Goal: Task Accomplishment & Management: Manage account settings

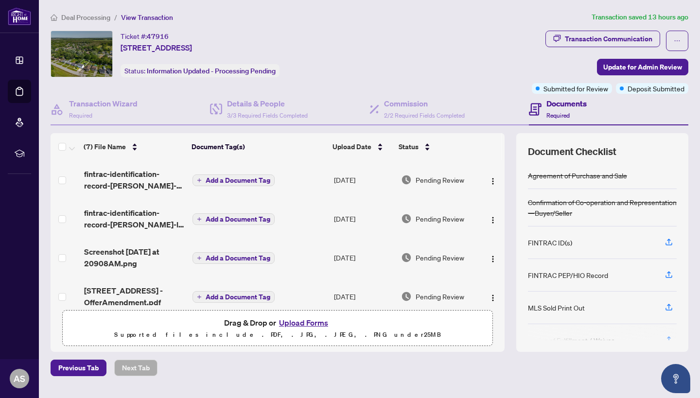
scroll to position [74, 0]
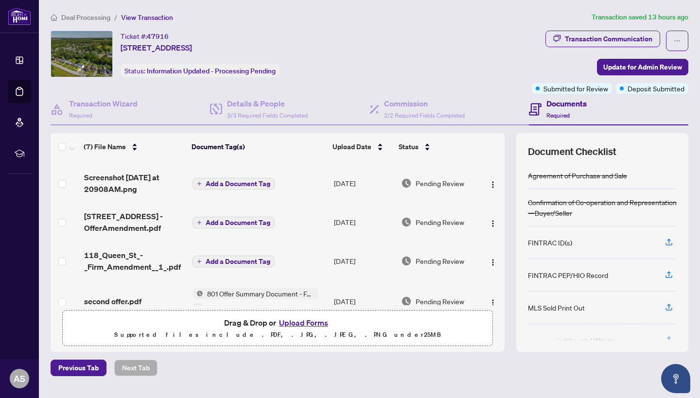
click at [313, 316] on button "Upload Forms" at bounding box center [303, 322] width 55 height 13
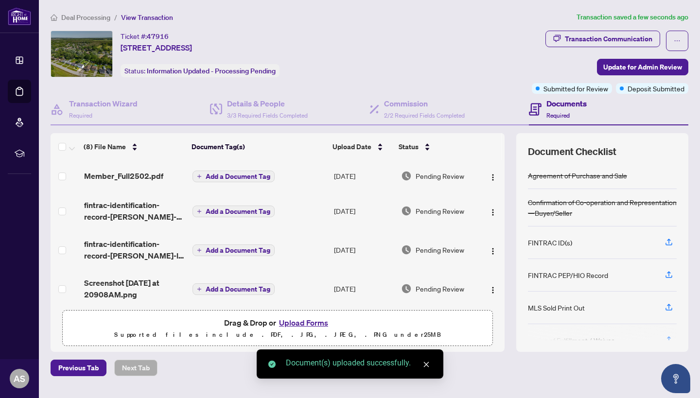
scroll to position [0, 0]
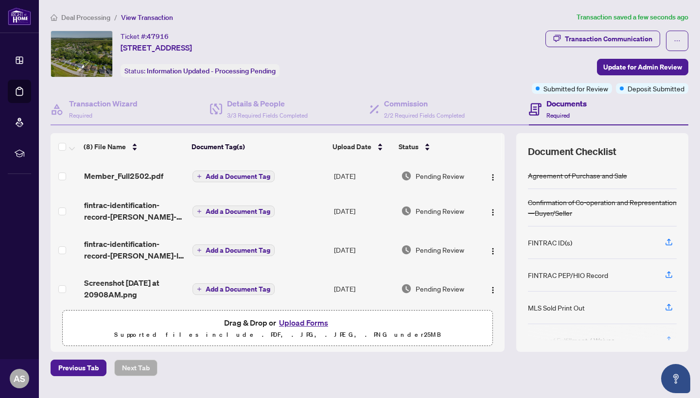
click at [141, 175] on span "Member_Full2502.pdf" at bounding box center [123, 176] width 79 height 12
click at [630, 67] on span "Update for Admin Review" at bounding box center [642, 67] width 79 height 16
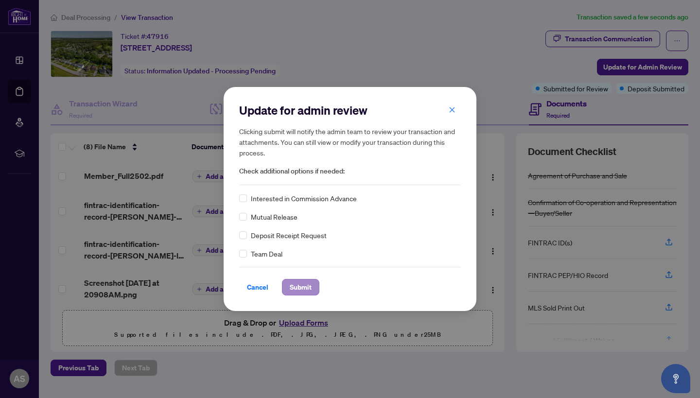
click at [291, 294] on span "Submit" at bounding box center [301, 287] width 22 height 16
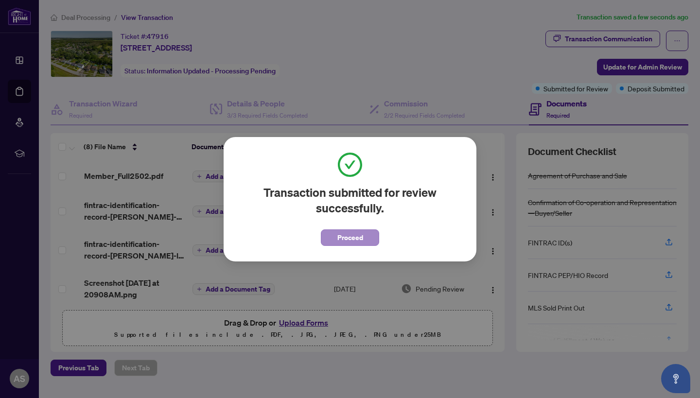
click at [356, 236] on span "Proceed" at bounding box center [350, 238] width 26 height 16
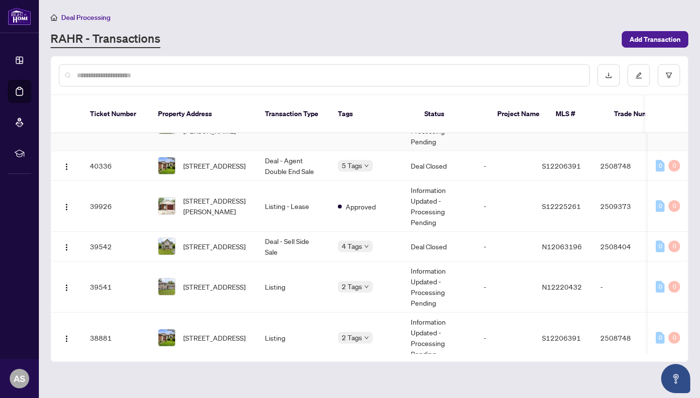
scroll to position [439, 0]
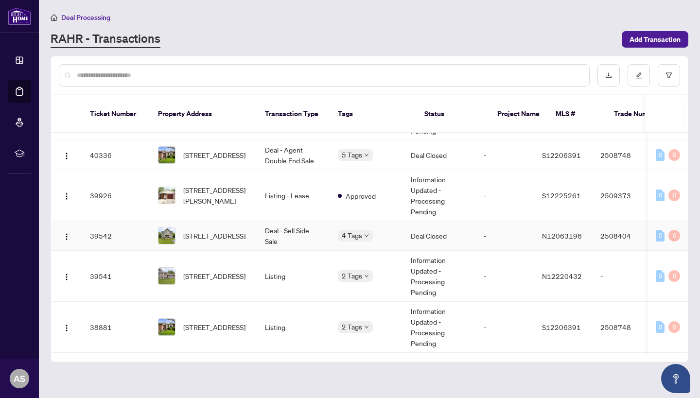
click at [243, 230] on span "[STREET_ADDRESS]" at bounding box center [214, 235] width 62 height 11
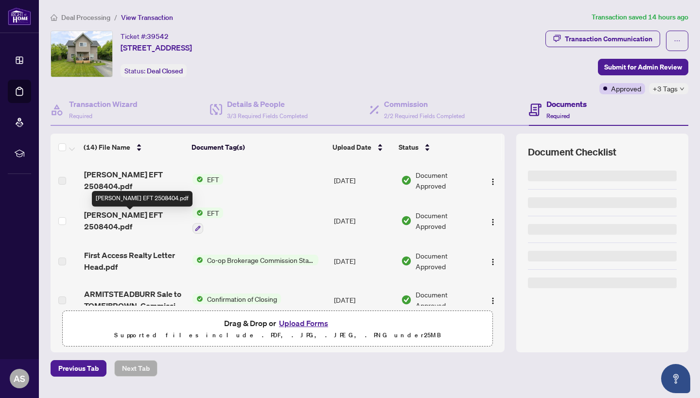
click at [148, 221] on span "[PERSON_NAME] EFT 2508404.pdf" at bounding box center [134, 220] width 101 height 23
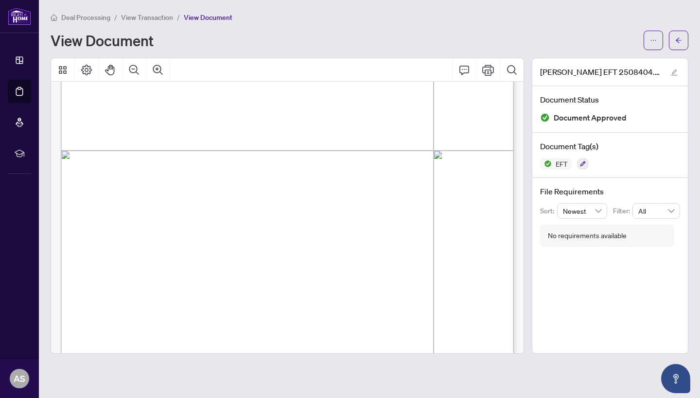
scroll to position [310, 0]
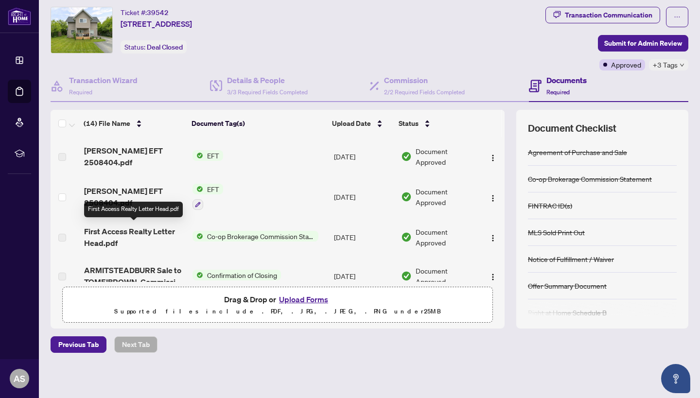
click at [133, 199] on span "[PERSON_NAME] EFT 2508404.pdf" at bounding box center [134, 196] width 101 height 23
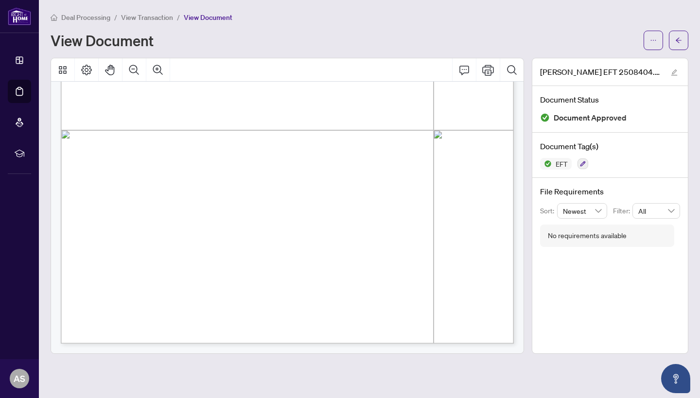
scroll to position [334, 0]
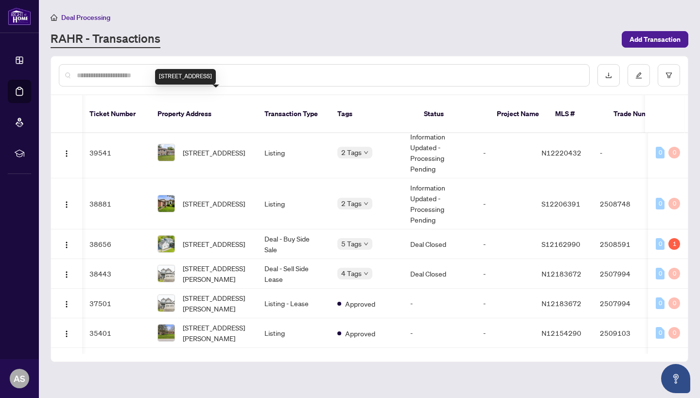
scroll to position [563, 0]
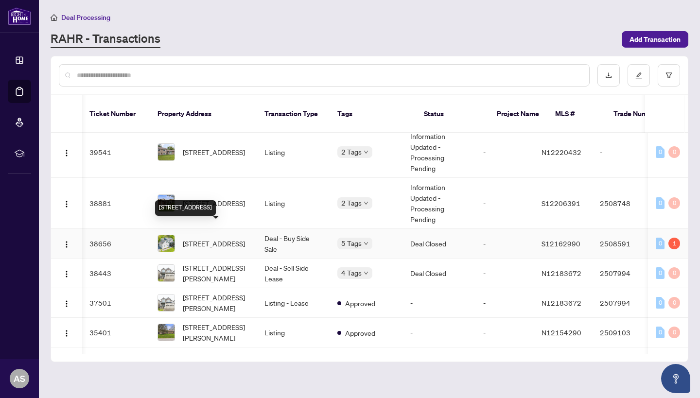
click at [237, 238] on span "[STREET_ADDRESS]" at bounding box center [214, 243] width 62 height 11
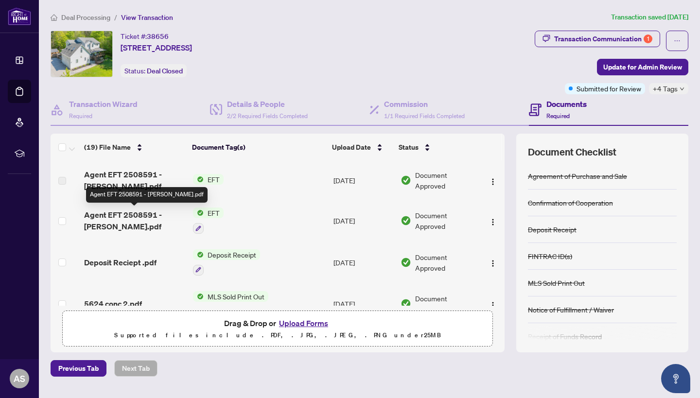
click at [147, 212] on span "Agent EFT 2508591 - [PERSON_NAME].pdf" at bounding box center [134, 220] width 101 height 23
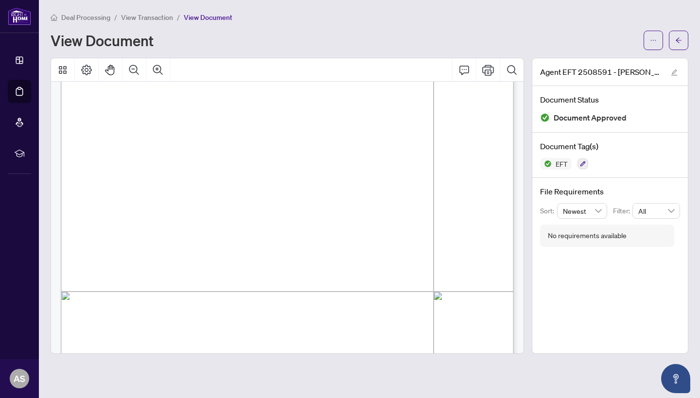
scroll to position [181, 0]
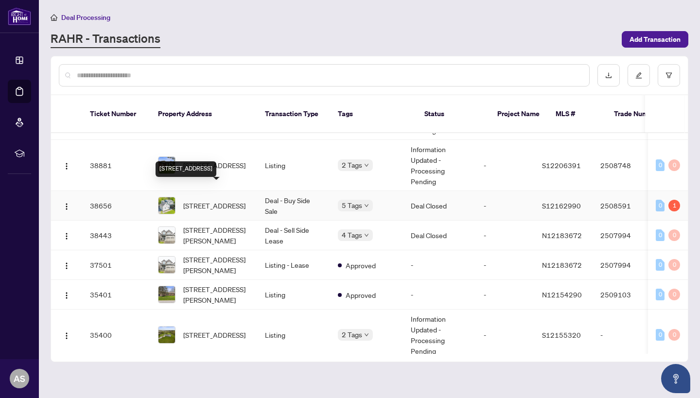
scroll to position [602, 0]
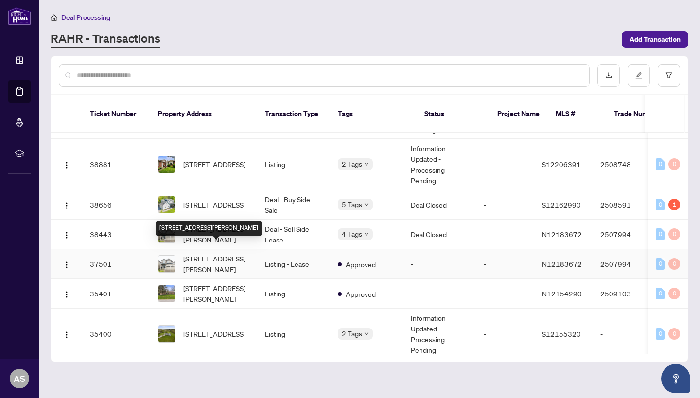
click at [244, 261] on span "[STREET_ADDRESS][PERSON_NAME]" at bounding box center [216, 263] width 66 height 21
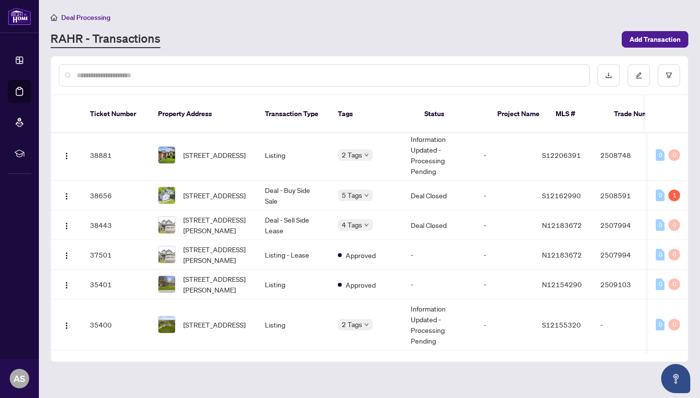
scroll to position [610, 0]
click at [226, 215] on span "[STREET_ADDRESS][PERSON_NAME]" at bounding box center [216, 225] width 66 height 21
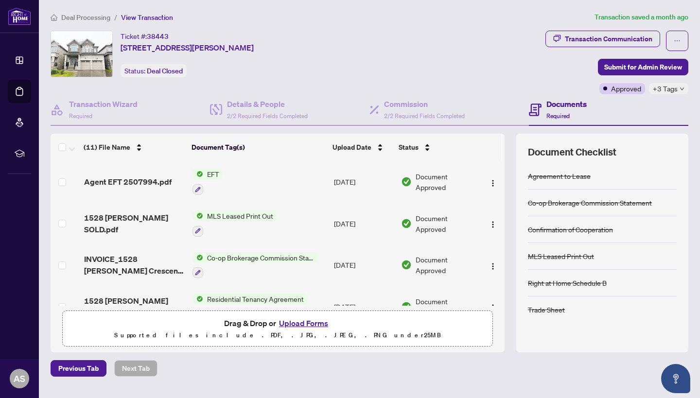
click at [124, 182] on span "Agent EFT 2507994.pdf" at bounding box center [127, 182] width 87 height 12
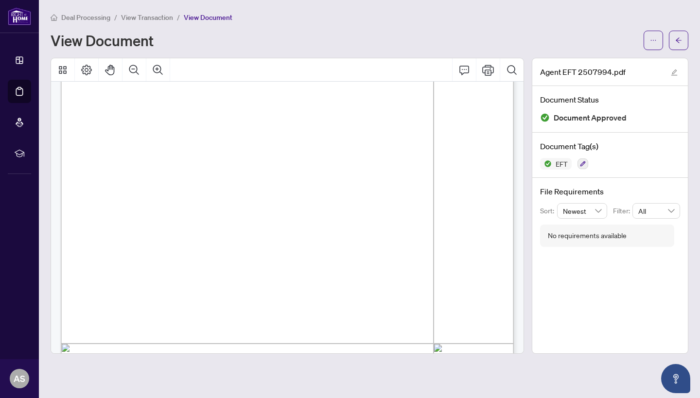
scroll to position [121, 0]
